Goal: Transaction & Acquisition: Purchase product/service

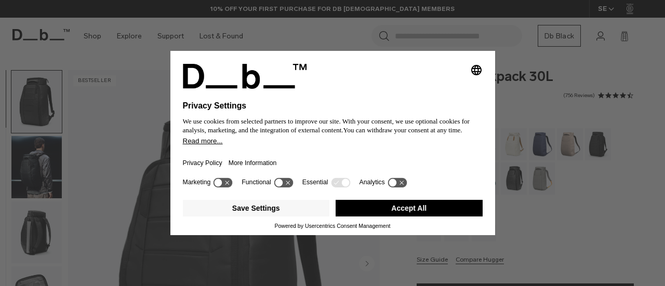
click at [402, 211] on button "Accept All" at bounding box center [408, 208] width 147 height 17
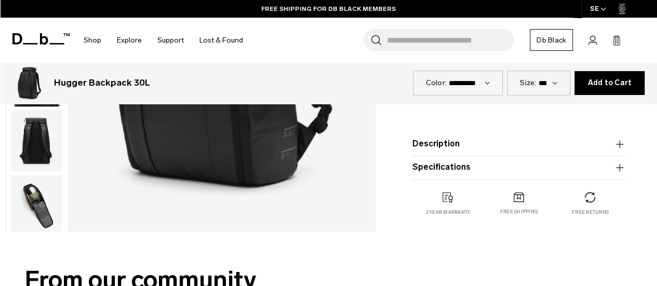
scroll to position [315, 0]
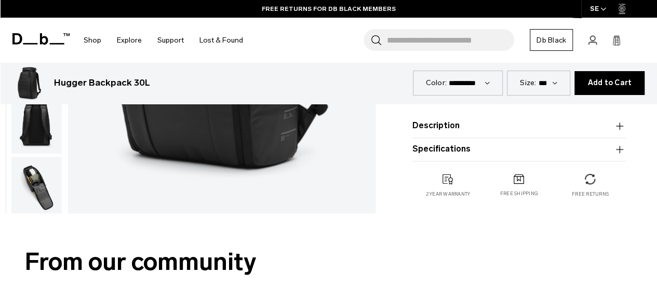
click at [47, 178] on img "button" at bounding box center [36, 187] width 50 height 62
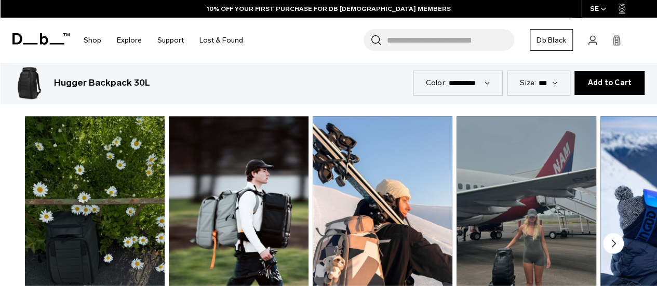
scroll to position [471, 0]
